Goal: Check status: Check status

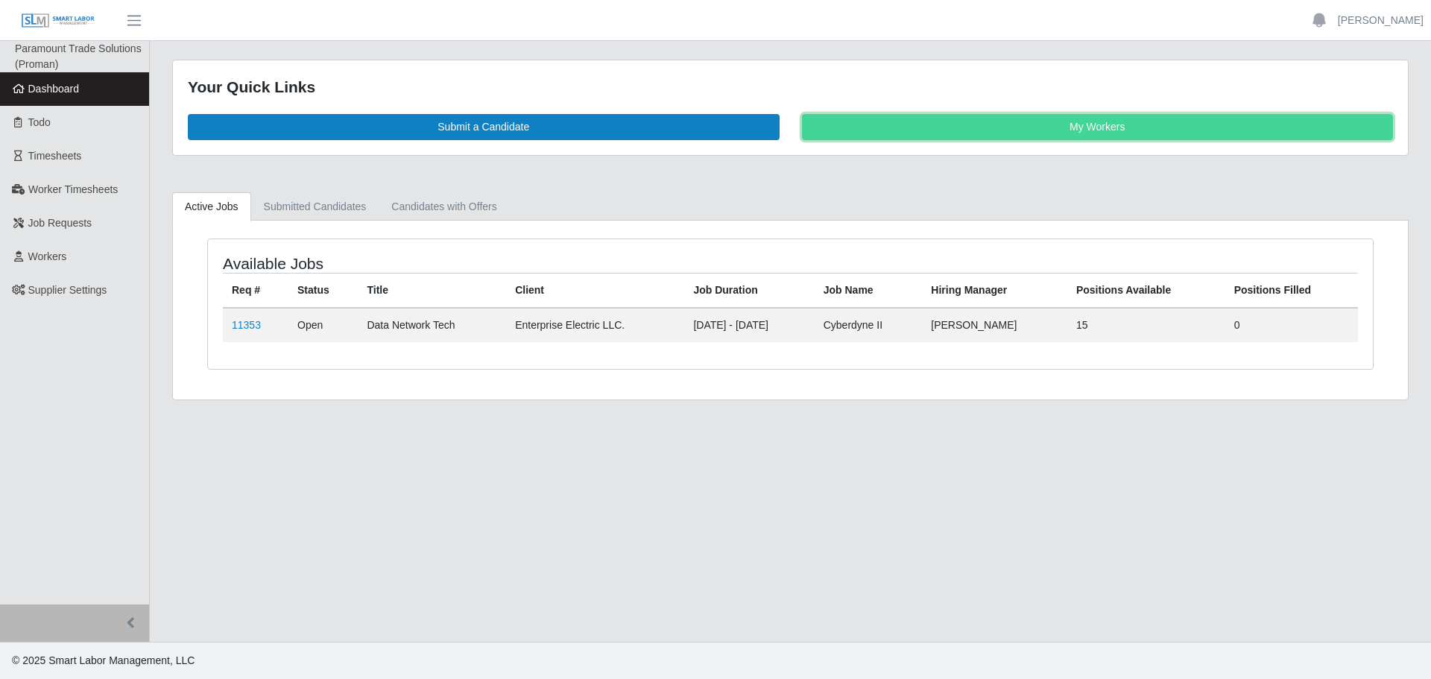
click at [892, 118] on link "My Workers" at bounding box center [1098, 127] width 592 height 26
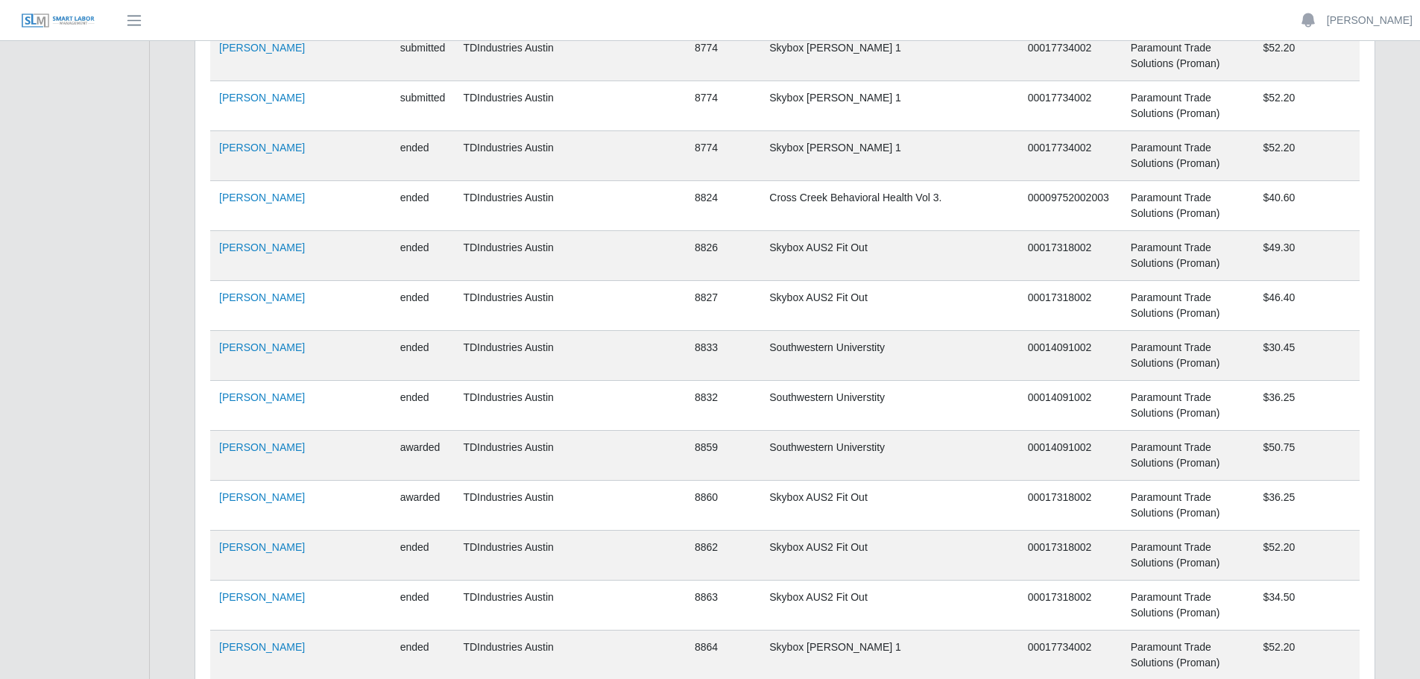
scroll to position [33197, 0]
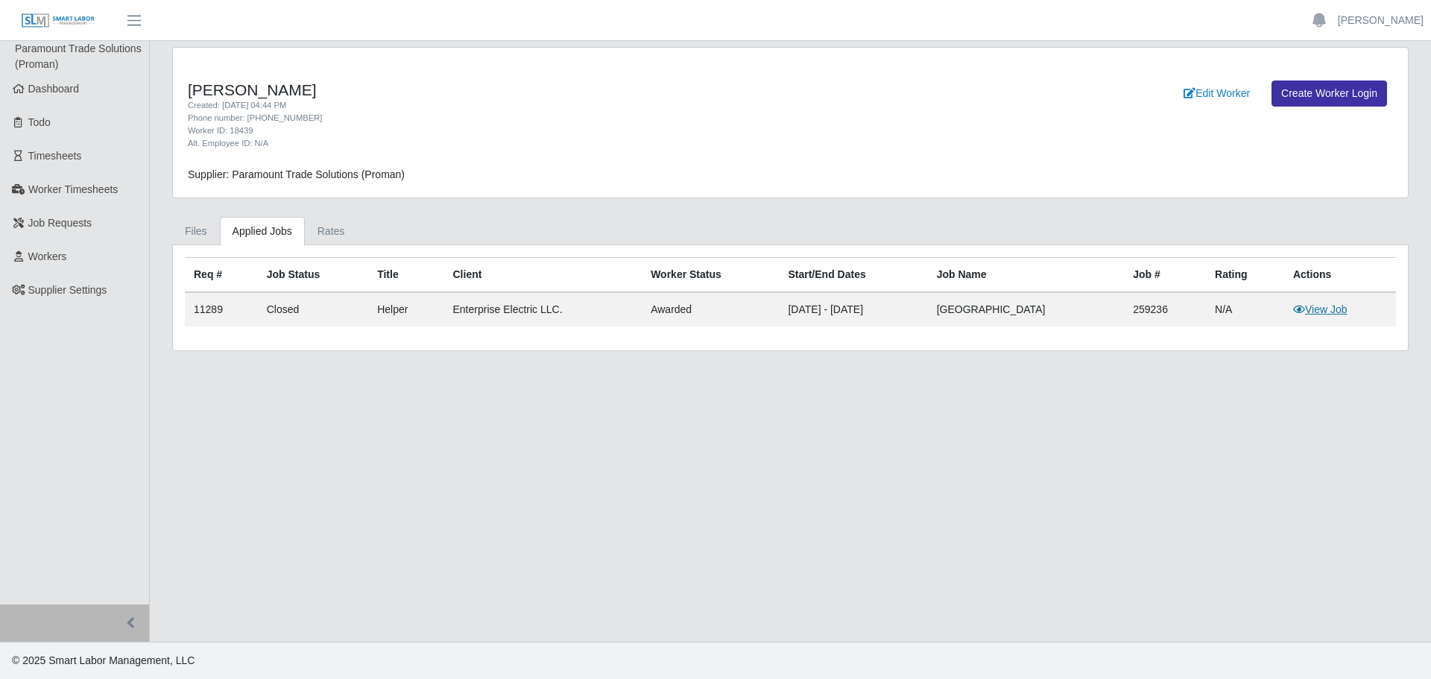
click at [1329, 308] on link "View Job" at bounding box center [1320, 309] width 54 height 12
click at [74, 105] on link "Dashboard" at bounding box center [74, 89] width 149 height 34
